Goal: Task Accomplishment & Management: Manage account settings

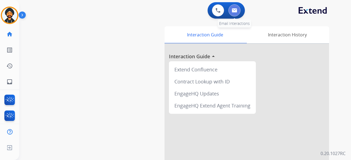
click at [232, 9] on button at bounding box center [235, 10] width 12 height 12
select select "**********"
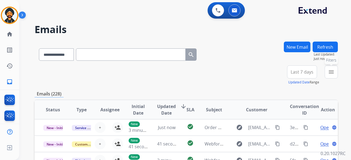
click at [331, 71] on mat-icon "menu" at bounding box center [331, 72] width 7 height 7
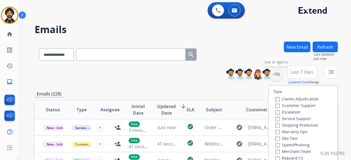
click at [278, 75] on div "+96" at bounding box center [276, 74] width 13 height 13
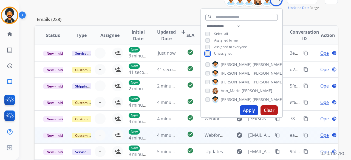
scroll to position [82, 0]
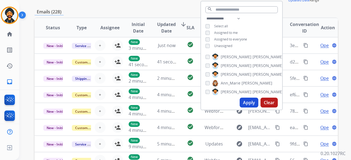
click at [242, 104] on button "Apply" at bounding box center [249, 103] width 19 height 10
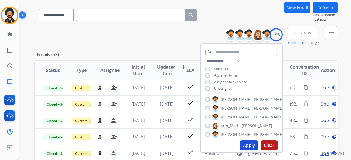
scroll to position [0, 0]
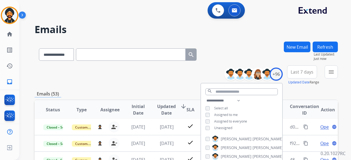
click at [331, 70] on mat-icon "menu" at bounding box center [331, 72] width 7 height 7
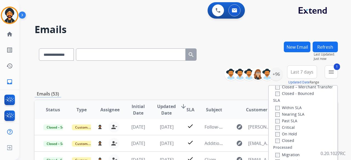
scroll to position [110, 0]
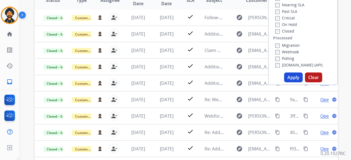
click at [288, 78] on button "Apply" at bounding box center [293, 78] width 19 height 10
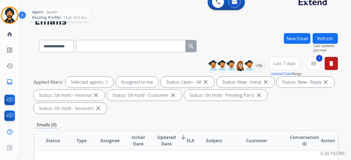
scroll to position [0, 0]
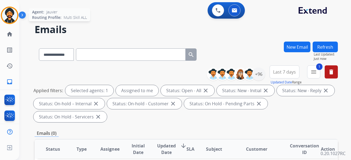
click at [12, 18] on img at bounding box center [9, 15] width 15 height 15
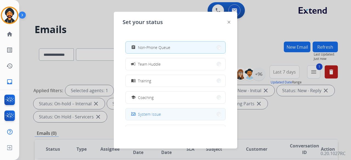
scroll to position [87, 0]
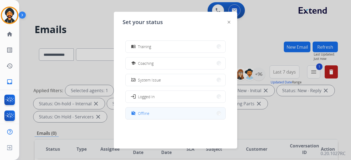
click at [155, 115] on button "work_off Offline" at bounding box center [176, 114] width 100 height 12
